Goal: Browse casually

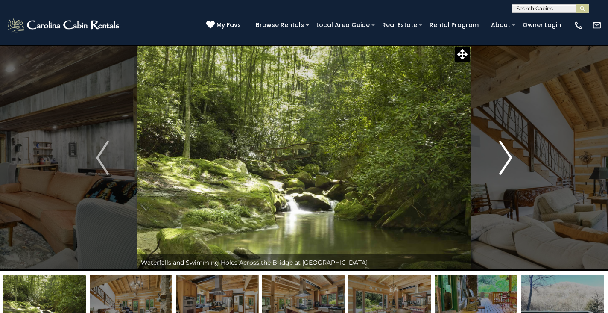
click at [507, 152] on img "Next" at bounding box center [505, 158] width 13 height 34
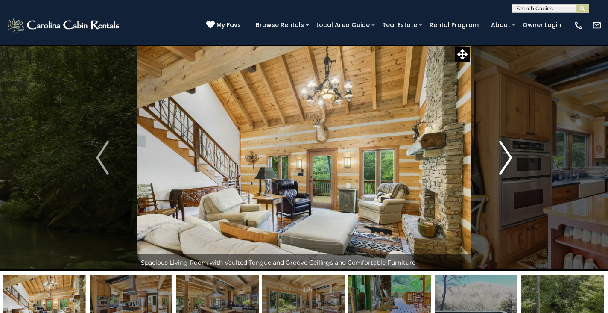
click at [507, 152] on img "Next" at bounding box center [505, 158] width 13 height 34
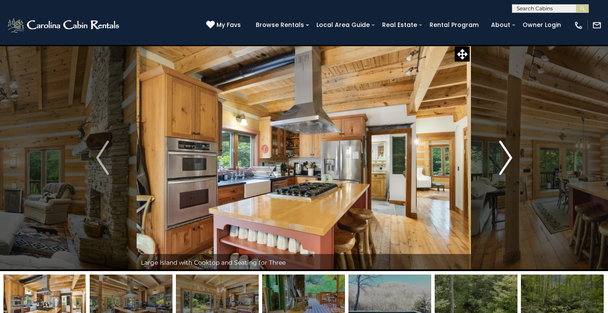
click at [507, 152] on img "Next" at bounding box center [505, 158] width 13 height 34
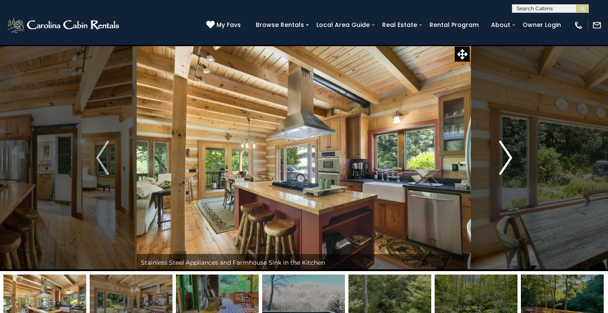
click at [507, 152] on img "Next" at bounding box center [505, 158] width 13 height 34
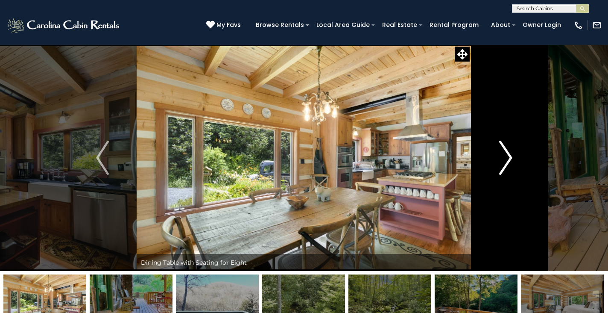
click at [507, 152] on img "Next" at bounding box center [505, 158] width 13 height 34
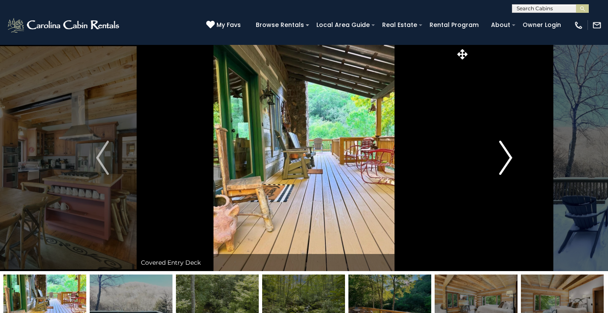
click at [507, 152] on img "Next" at bounding box center [505, 158] width 13 height 34
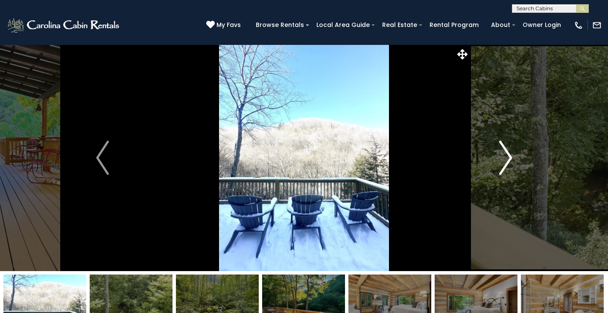
click at [507, 152] on img "Next" at bounding box center [505, 158] width 13 height 34
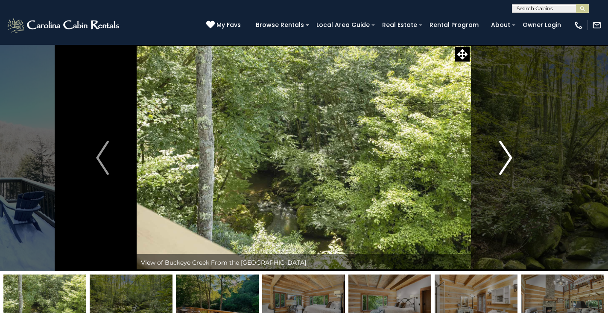
click at [507, 152] on img "Next" at bounding box center [505, 158] width 13 height 34
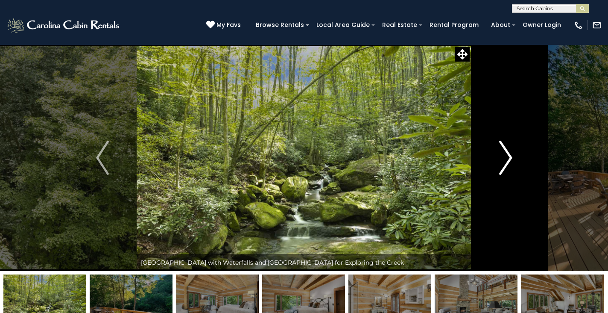
click at [507, 152] on img "Next" at bounding box center [505, 158] width 13 height 34
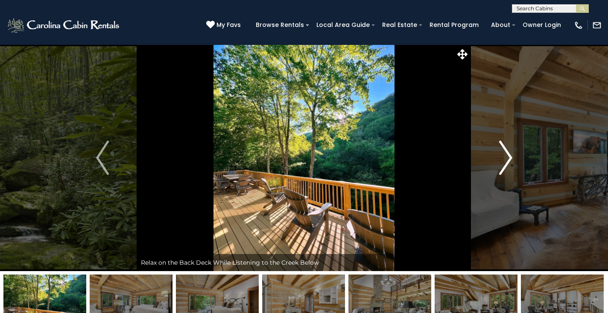
click at [507, 152] on img "Next" at bounding box center [505, 158] width 13 height 34
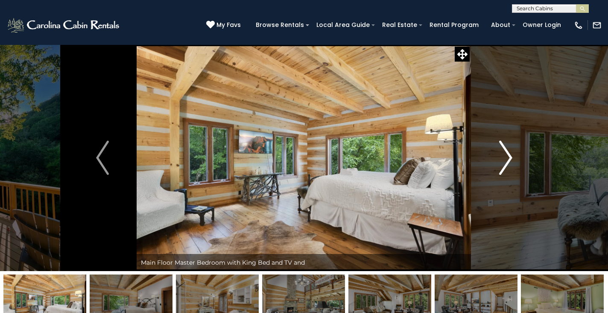
click at [507, 152] on img "Next" at bounding box center [505, 158] width 13 height 34
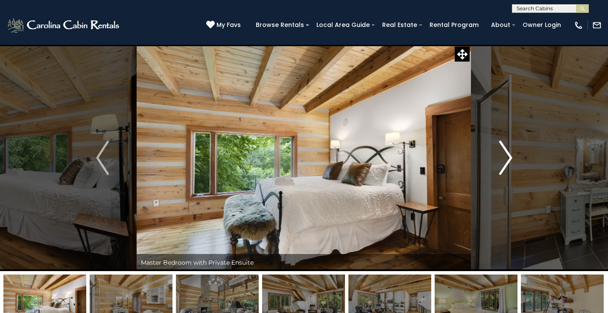
click at [507, 152] on img "Next" at bounding box center [505, 158] width 13 height 34
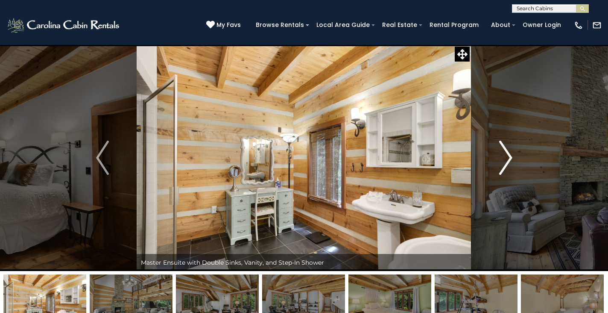
click at [507, 152] on img "Next" at bounding box center [505, 158] width 13 height 34
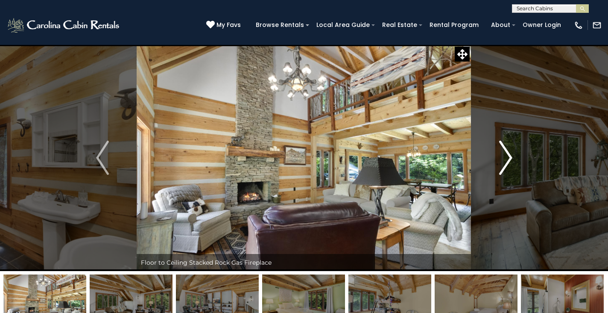
click at [507, 152] on img "Next" at bounding box center [505, 158] width 13 height 34
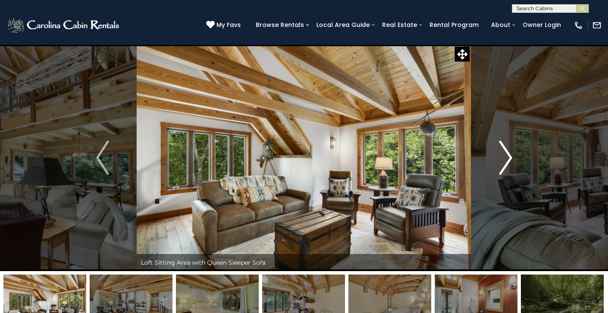
click at [507, 152] on img "Next" at bounding box center [505, 158] width 13 height 34
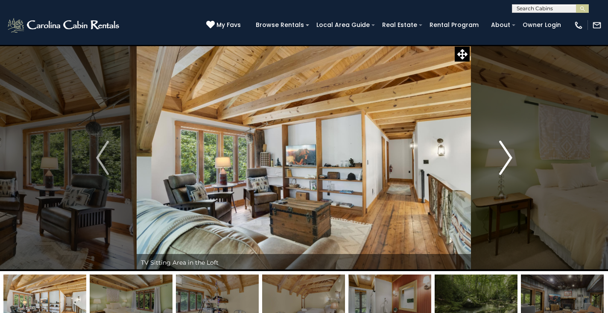
click at [507, 152] on img "Next" at bounding box center [505, 158] width 13 height 34
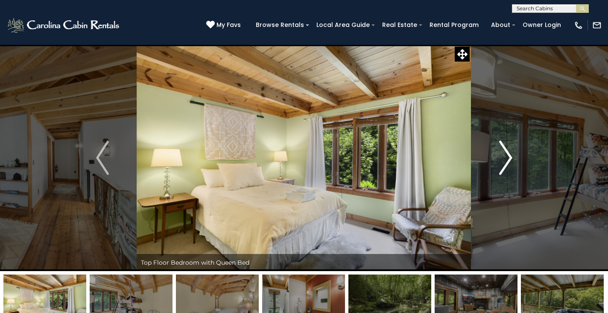
click at [507, 152] on img "Next" at bounding box center [505, 158] width 13 height 34
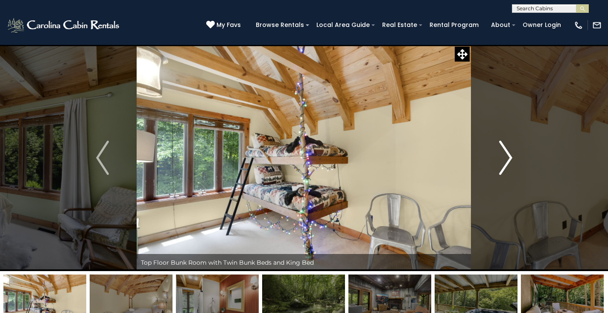
click at [507, 152] on img "Next" at bounding box center [505, 158] width 13 height 34
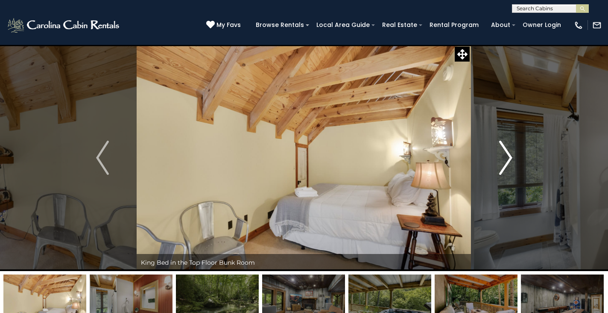
click at [507, 152] on img "Next" at bounding box center [505, 158] width 13 height 34
